Goal: Find specific page/section: Find specific page/section

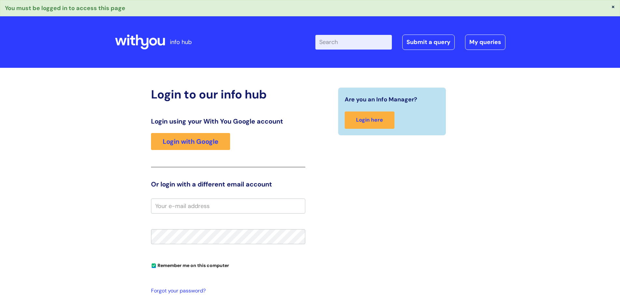
click at [159, 206] on input "email" at bounding box center [228, 205] width 154 height 15
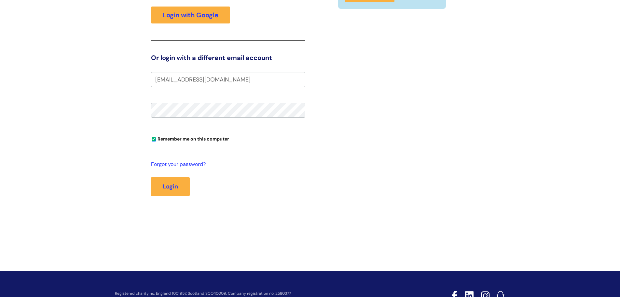
scroll to position [130, 0]
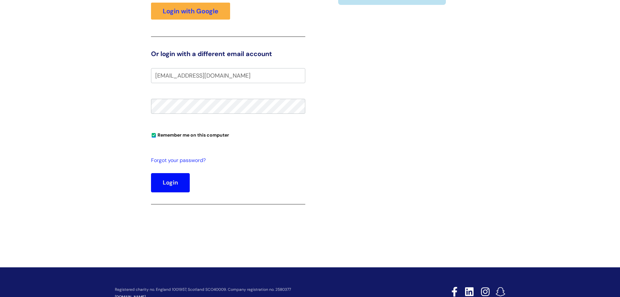
type input "[EMAIL_ADDRESS][DOMAIN_NAME]"
click at [167, 181] on button "Login" at bounding box center [170, 182] width 39 height 19
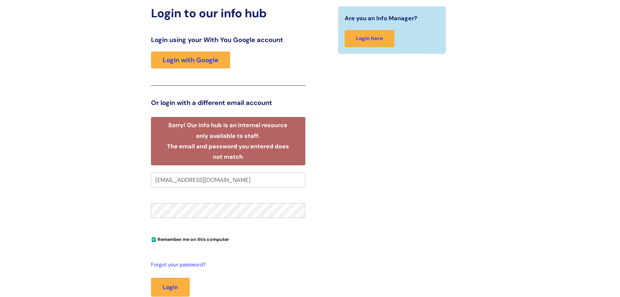
scroll to position [65, 0]
click at [201, 61] on link "Login with Google" at bounding box center [190, 59] width 79 height 17
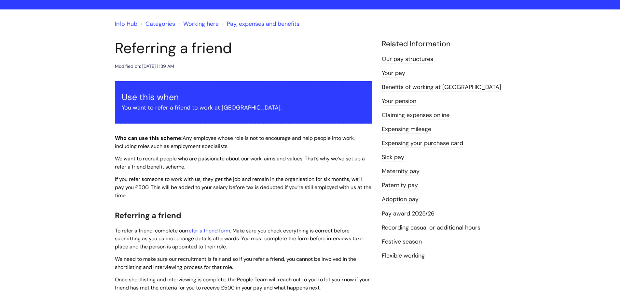
scroll to position [31, 0]
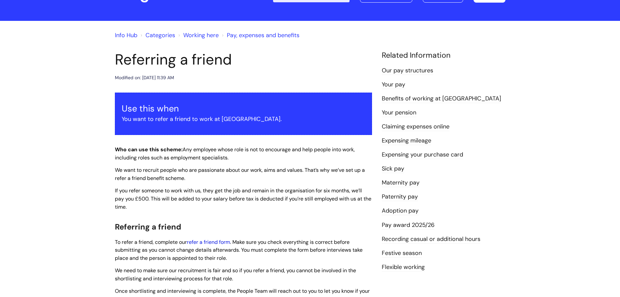
click at [211, 243] on link "refer a friend form" at bounding box center [208, 241] width 43 height 7
